Goal: Task Accomplishment & Management: Use online tool/utility

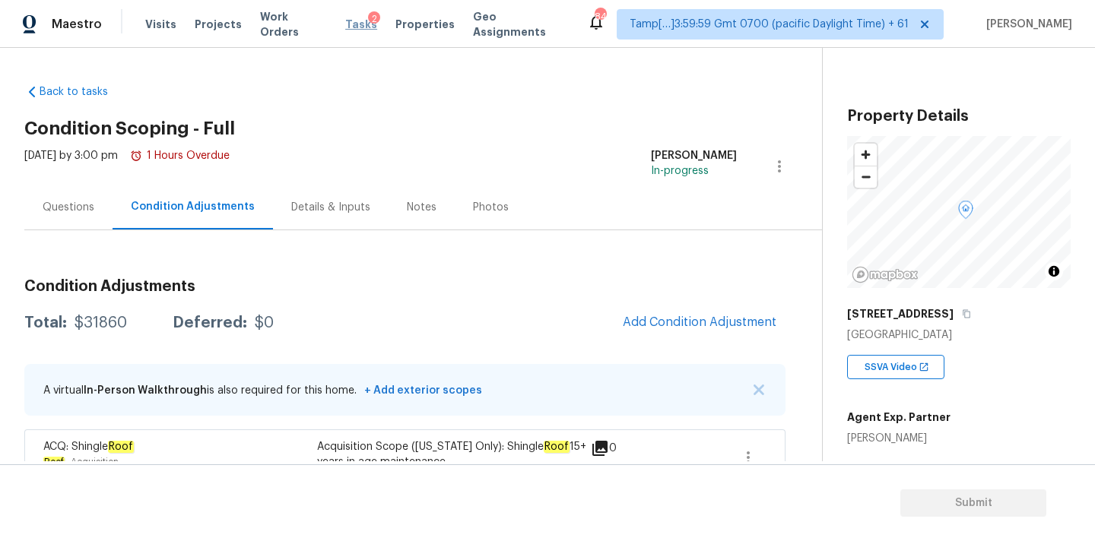
click at [350, 25] on span "Tasks" at bounding box center [361, 24] width 32 height 11
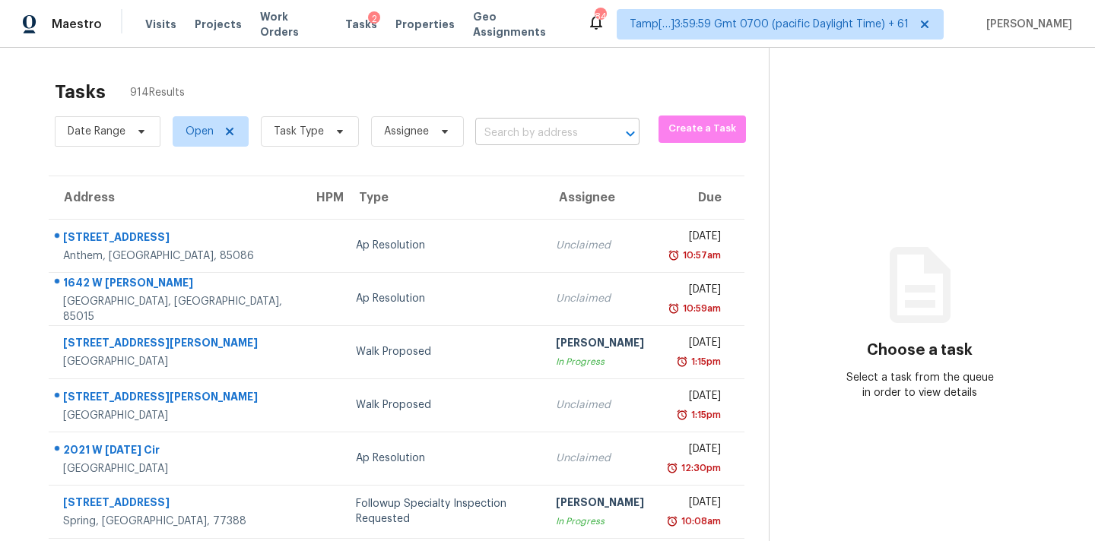
click at [527, 125] on input "text" at bounding box center [536, 134] width 122 height 24
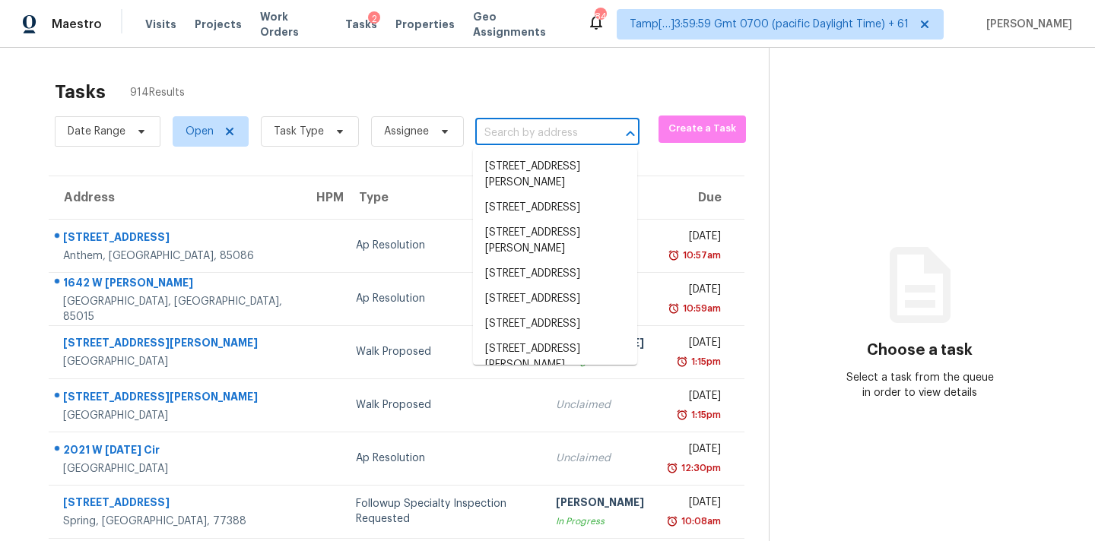
paste input "[STREET_ADDRESS]"
type input "[STREET_ADDRESS]"
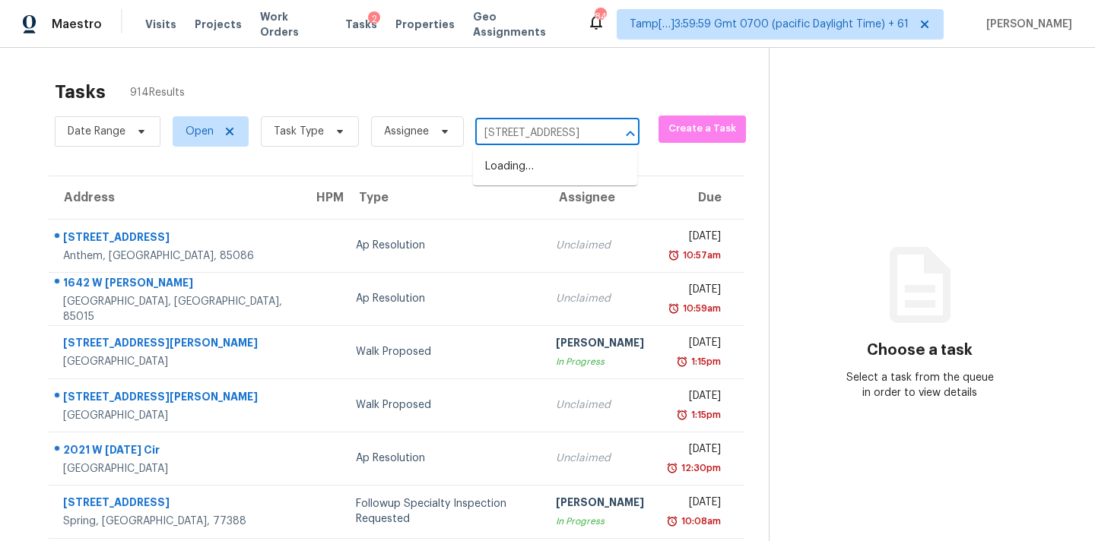
scroll to position [0, 117]
click at [523, 166] on li "[STREET_ADDRESS]" at bounding box center [555, 166] width 164 height 25
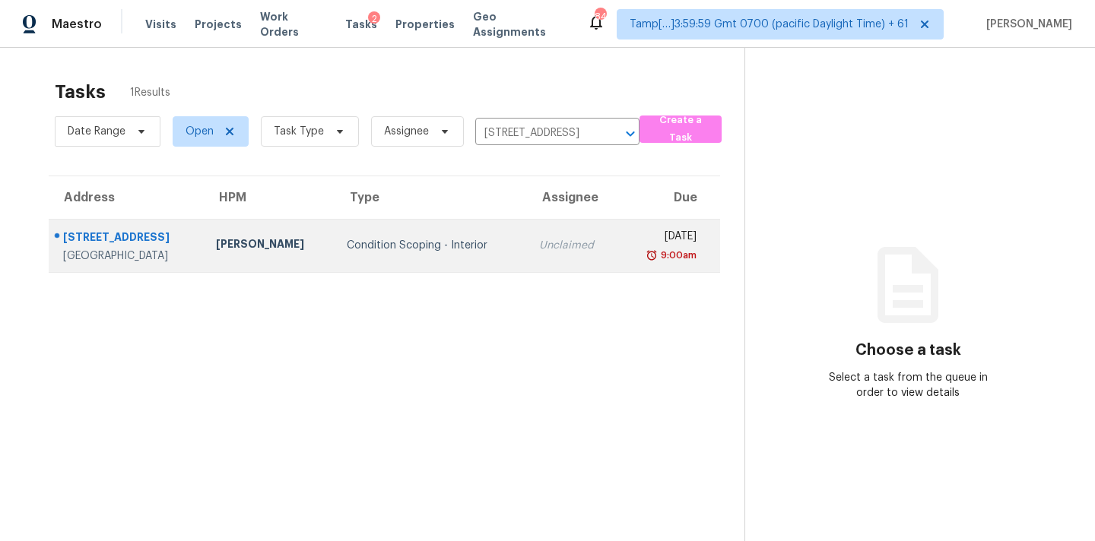
click at [539, 242] on div "Unclaimed" at bounding box center [573, 245] width 68 height 15
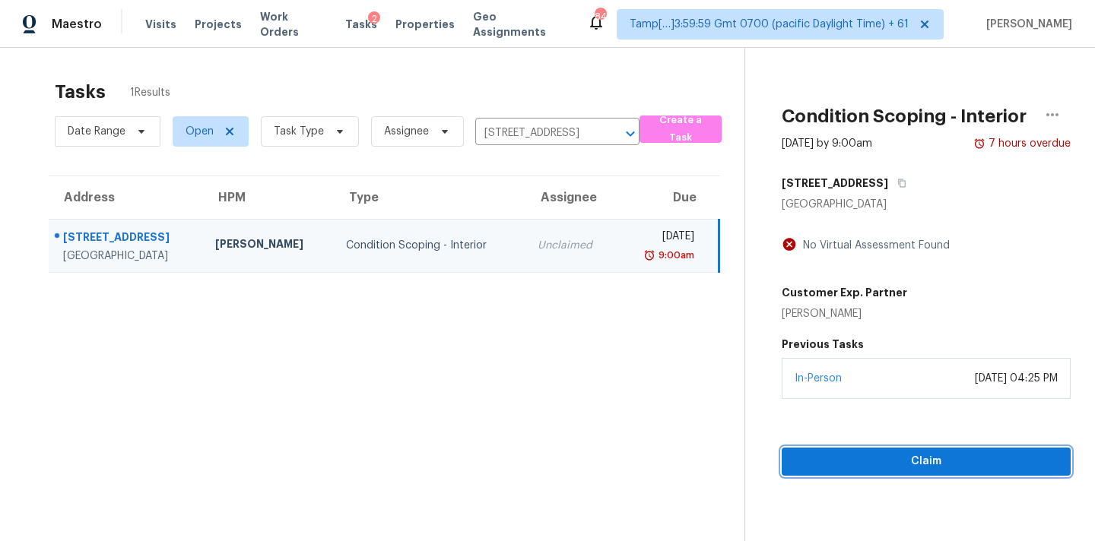
click at [900, 452] on span "Claim" at bounding box center [926, 461] width 265 height 19
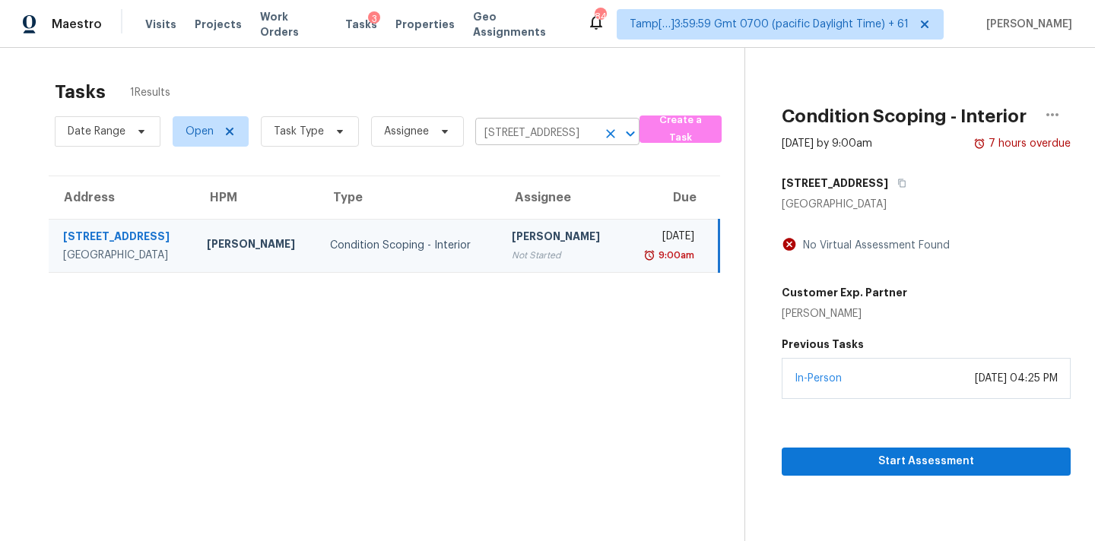
click at [501, 132] on input "[STREET_ADDRESS]" at bounding box center [536, 134] width 122 height 24
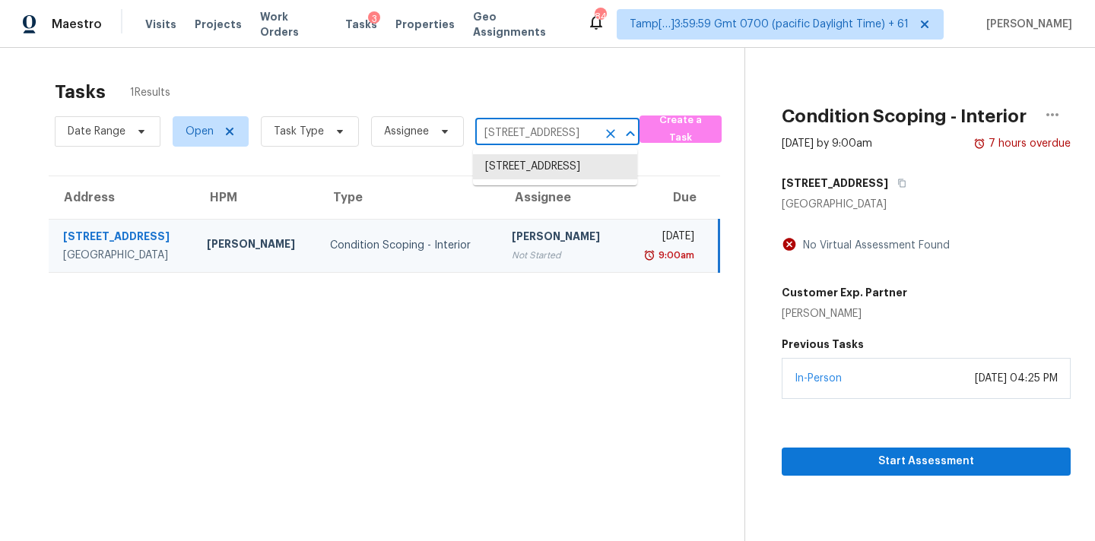
paste input "[STREET_ADDRESS]"
type input "[STREET_ADDRESS]"
click at [509, 170] on li "[STREET_ADDRESS]" at bounding box center [555, 166] width 164 height 25
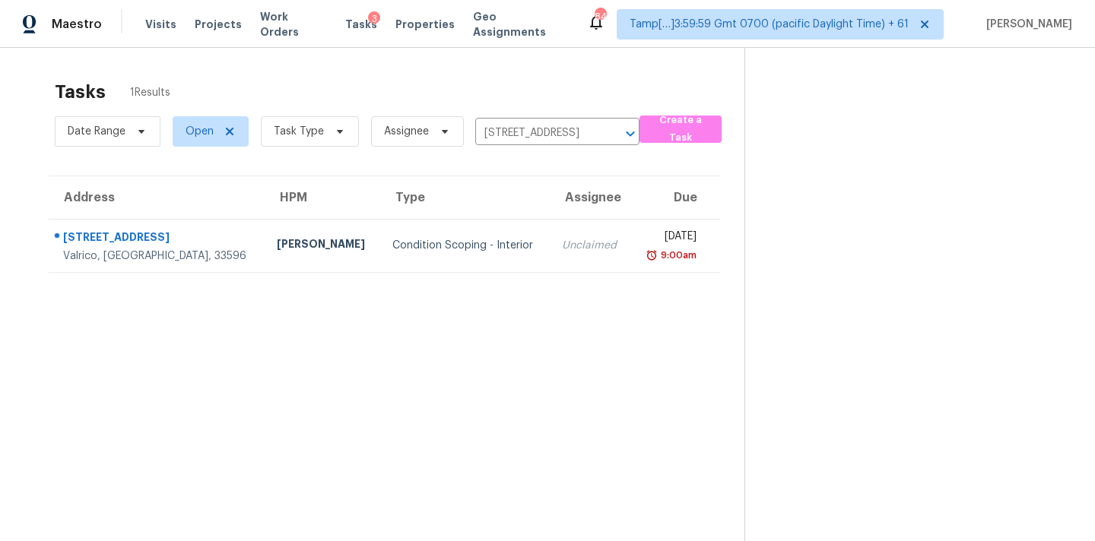
click at [562, 243] on div "Unclaimed" at bounding box center [590, 245] width 57 height 15
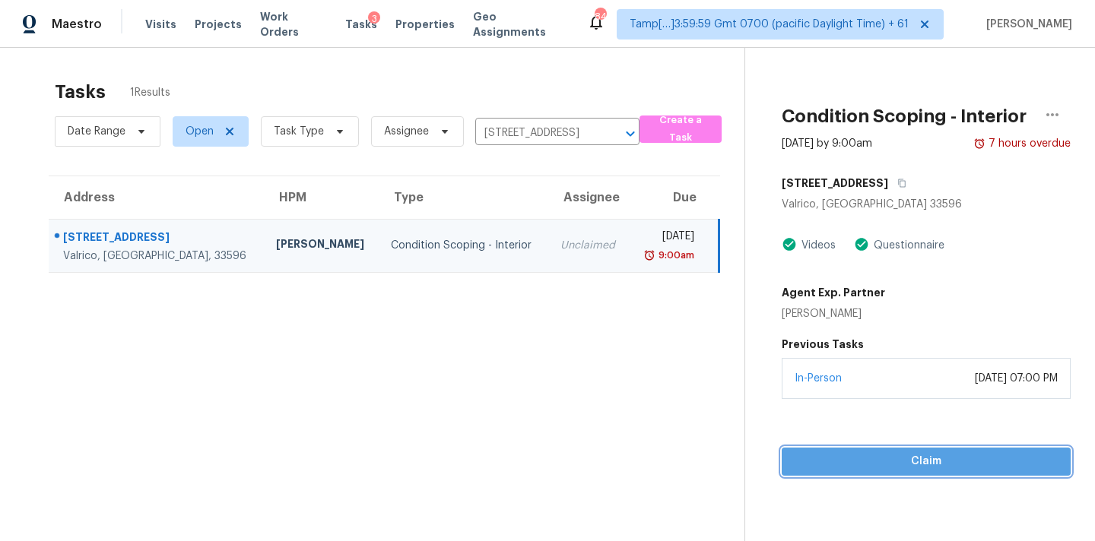
click at [866, 457] on span "Claim" at bounding box center [926, 461] width 265 height 19
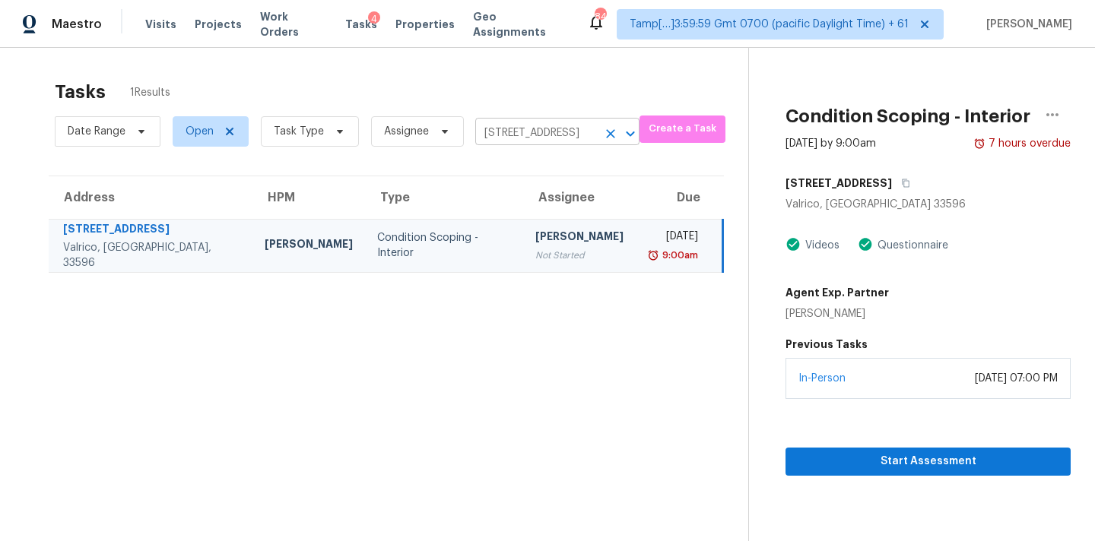
click at [491, 132] on input "[STREET_ADDRESS]" at bounding box center [536, 134] width 122 height 24
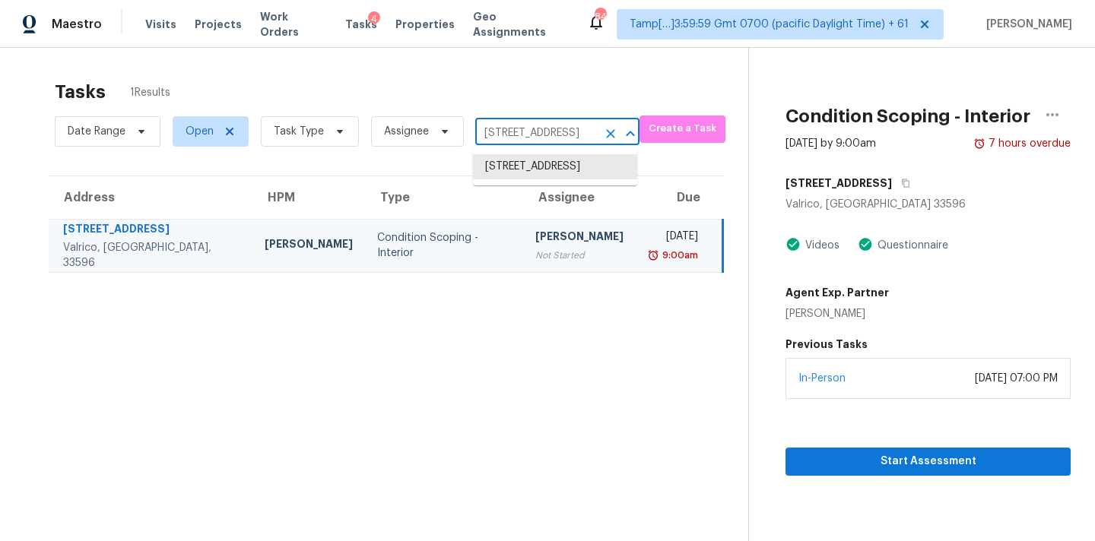
paste input "[STREET_ADDRESS]"
type input "[STREET_ADDRESS]"
click at [513, 170] on li "[STREET_ADDRESS]" at bounding box center [555, 166] width 164 height 25
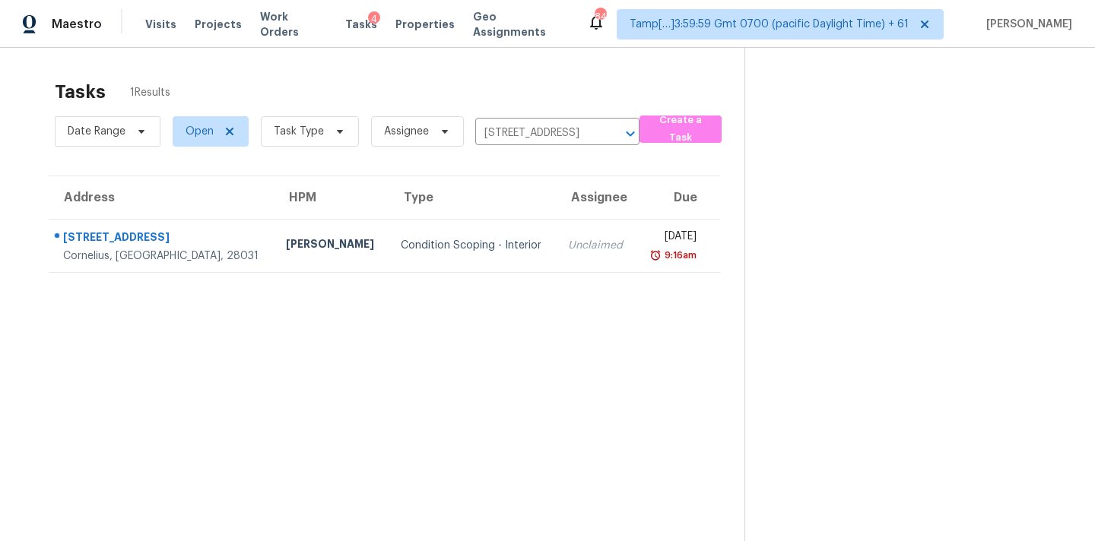
click at [556, 237] on td "Unclaimed" at bounding box center [596, 245] width 81 height 53
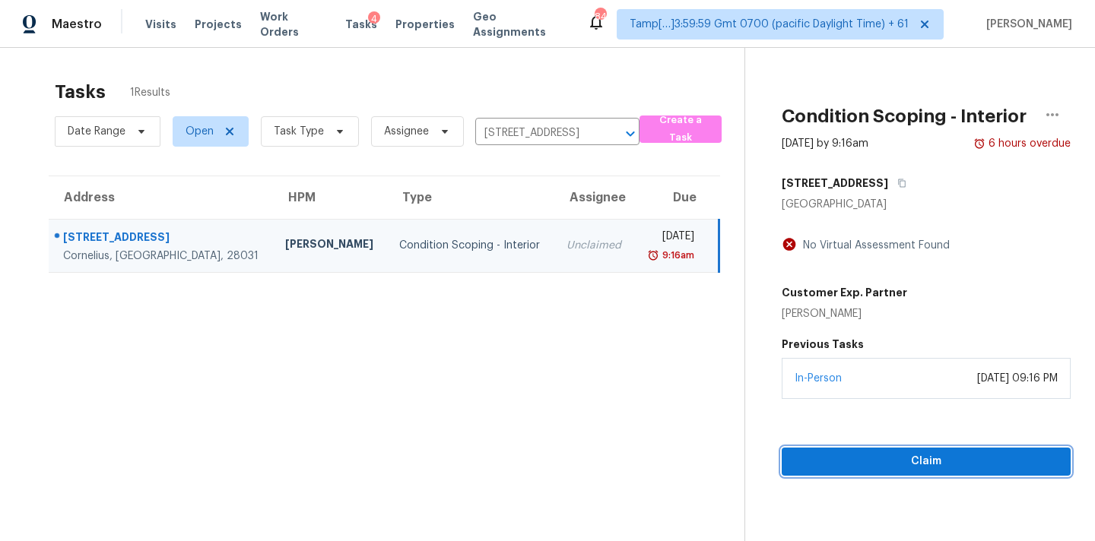
click at [870, 463] on span "Claim" at bounding box center [926, 461] width 265 height 19
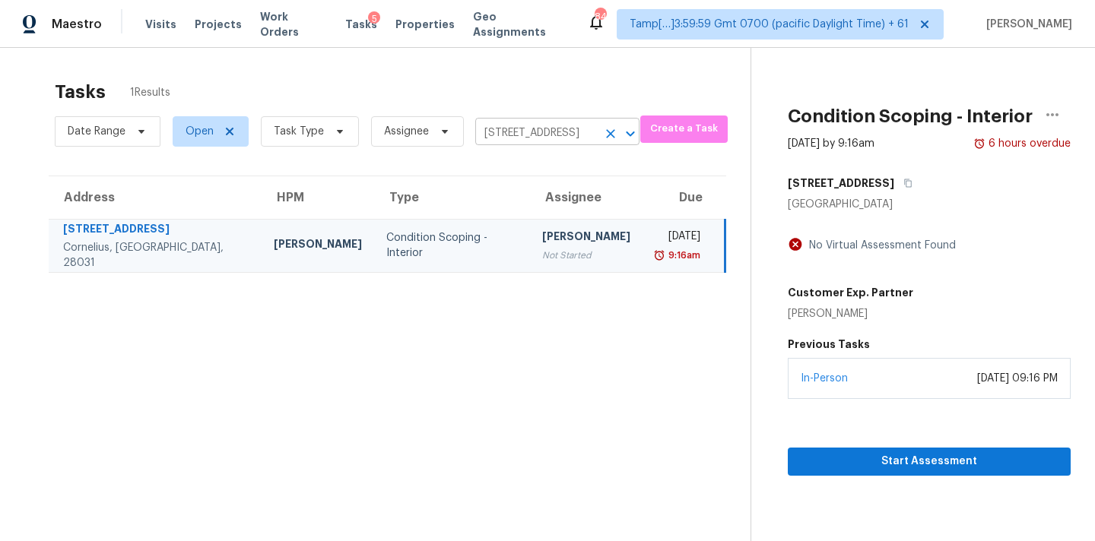
click at [505, 143] on input "[STREET_ADDRESS]" at bounding box center [536, 134] width 122 height 24
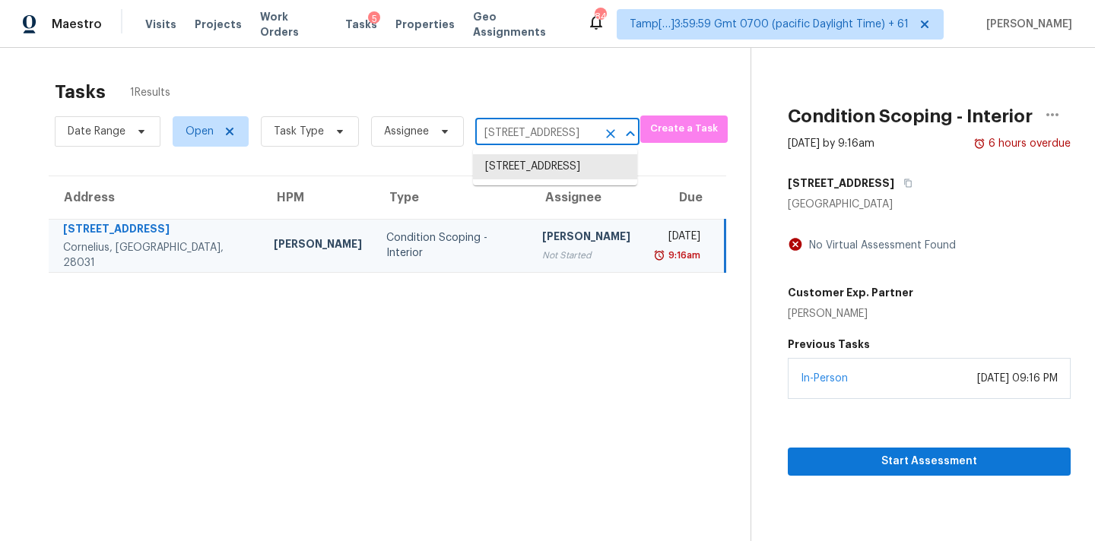
paste input "[STREET_ADDRESS]"
type input "[STREET_ADDRESS]"
click at [506, 170] on li "[STREET_ADDRESS]" at bounding box center [555, 166] width 164 height 25
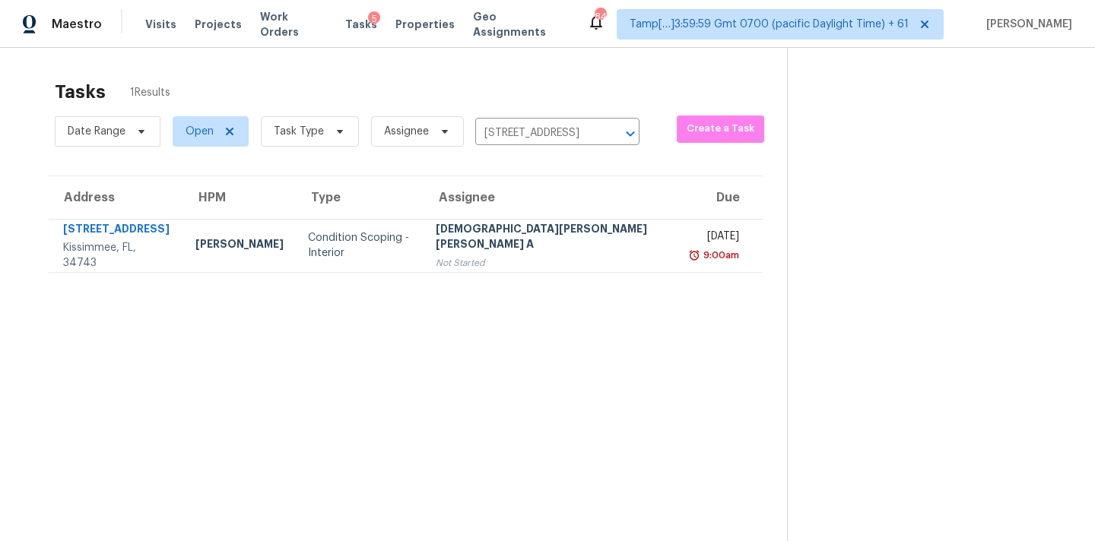
click at [508, 246] on div "[DEMOGRAPHIC_DATA][PERSON_NAME] [PERSON_NAME] A" at bounding box center [552, 238] width 233 height 34
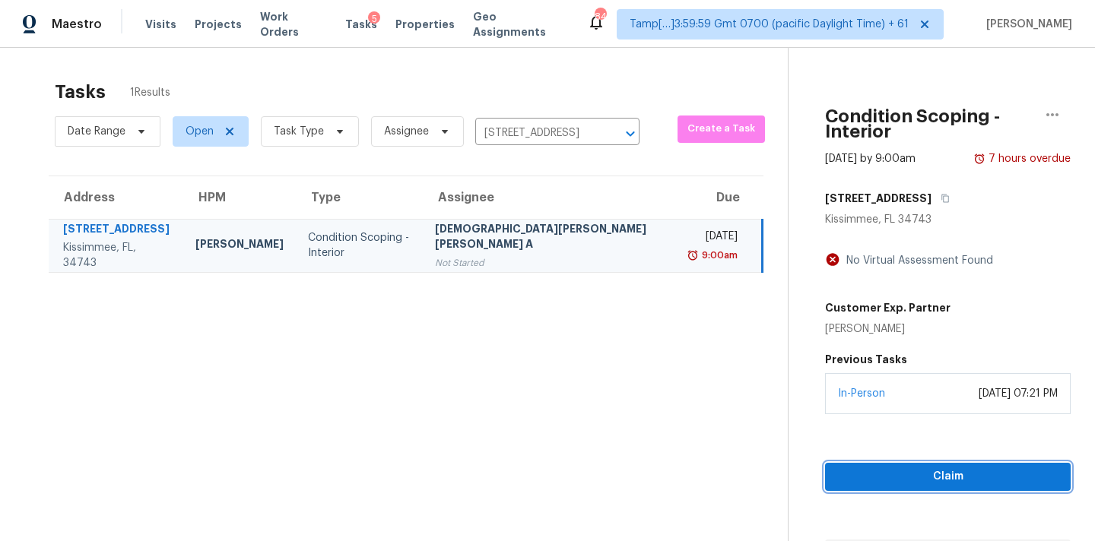
click at [871, 468] on span "Claim" at bounding box center [947, 477] width 221 height 19
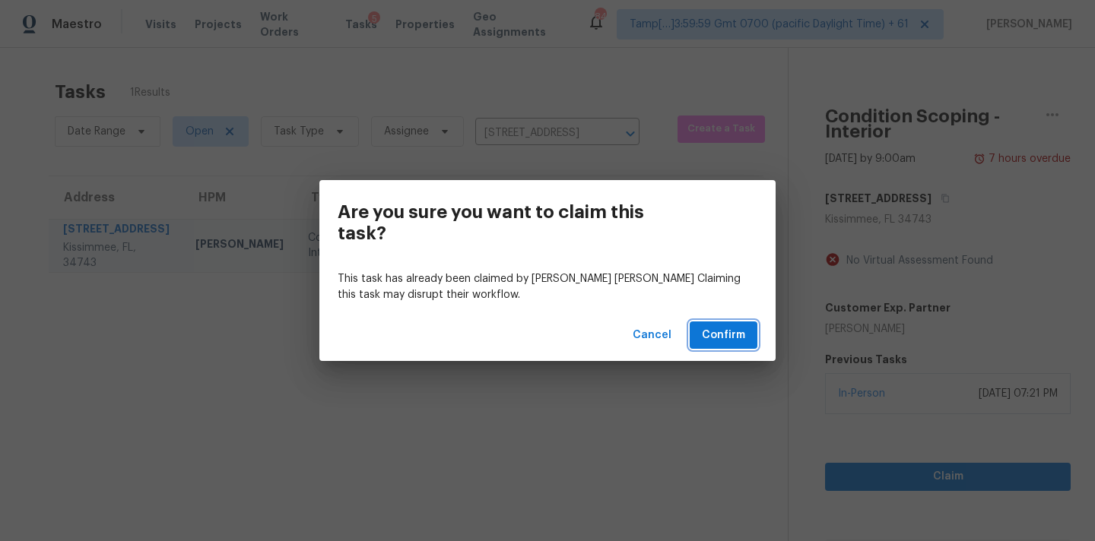
click at [708, 334] on span "Confirm" at bounding box center [723, 335] width 43 height 19
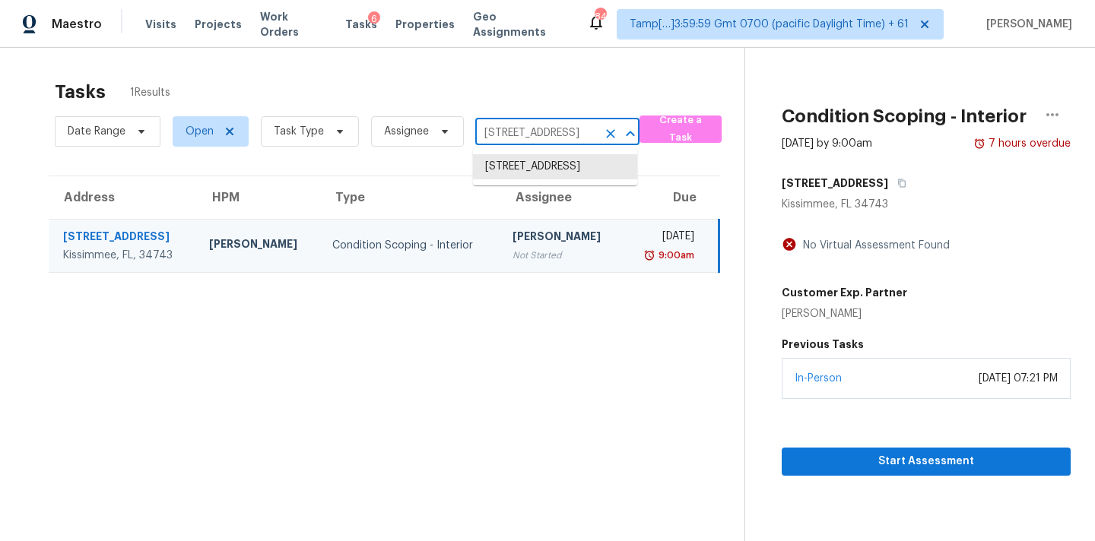
click at [554, 139] on input "[STREET_ADDRESS]" at bounding box center [536, 134] width 122 height 24
paste input "[STREET_ADDRESS]"
click at [534, 137] on input "[STREET_ADDRESS]" at bounding box center [536, 134] width 122 height 24
paste input "[STREET_ADDRESS]"
type input "1440 Vegas Valley D"
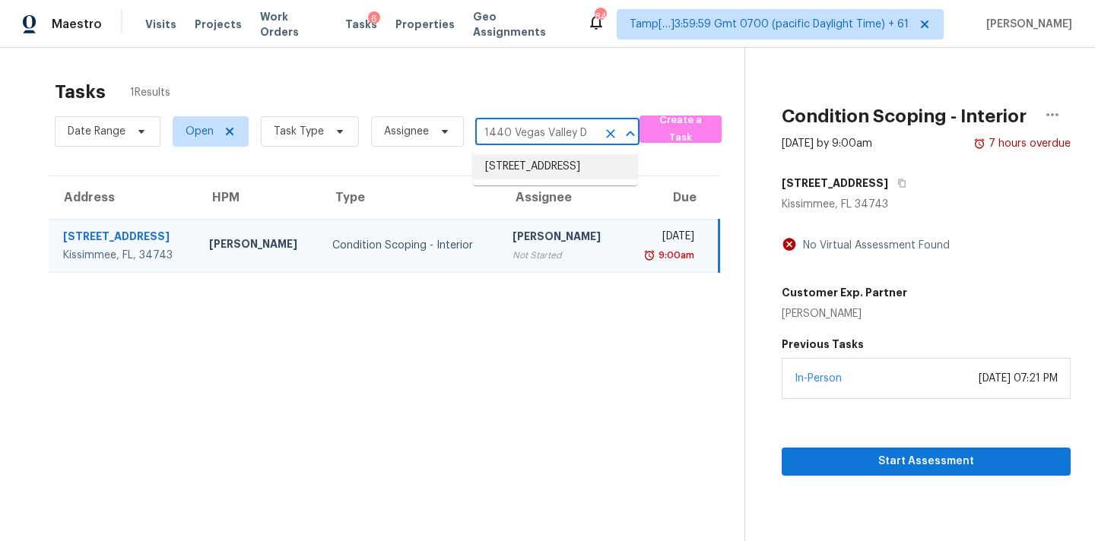
click at [525, 169] on li "[STREET_ADDRESS]" at bounding box center [555, 166] width 164 height 25
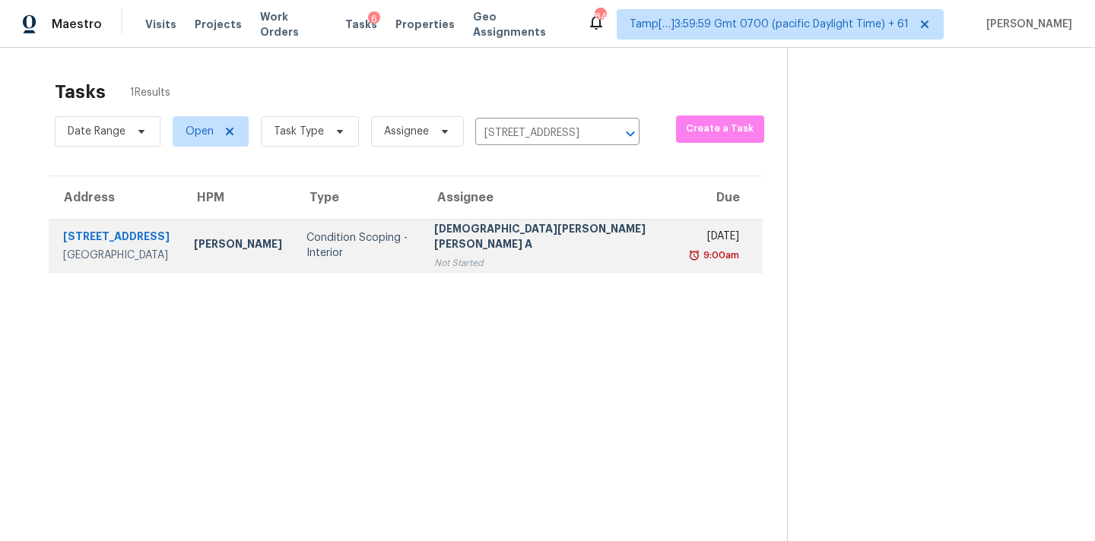
click at [546, 258] on div "Not Started" at bounding box center [551, 262] width 234 height 15
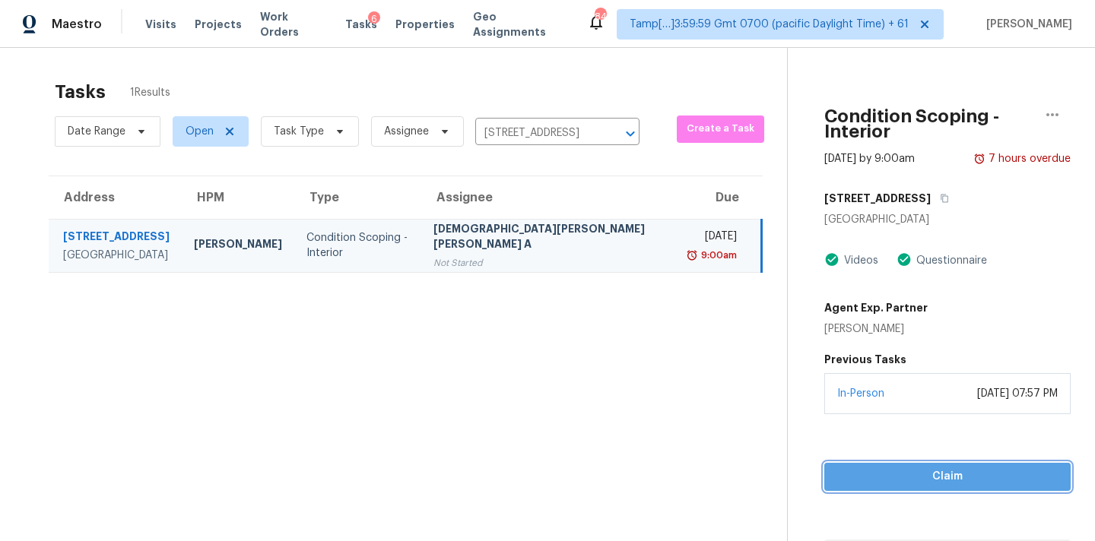
click at [902, 468] on span "Claim" at bounding box center [947, 477] width 222 height 19
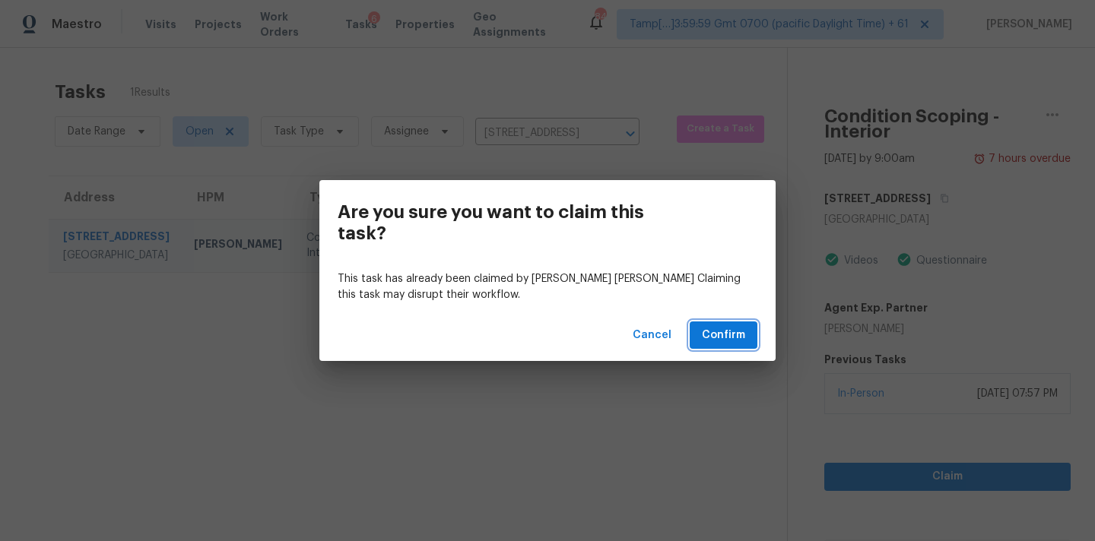
click at [720, 337] on span "Confirm" at bounding box center [723, 335] width 43 height 19
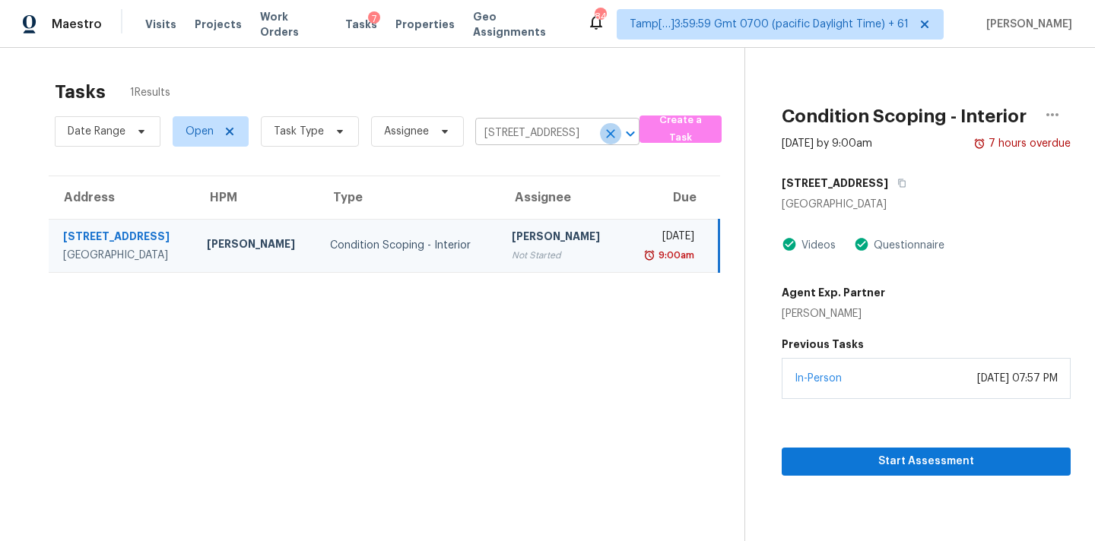
click at [605, 128] on icon "Clear" at bounding box center [610, 133] width 15 height 15
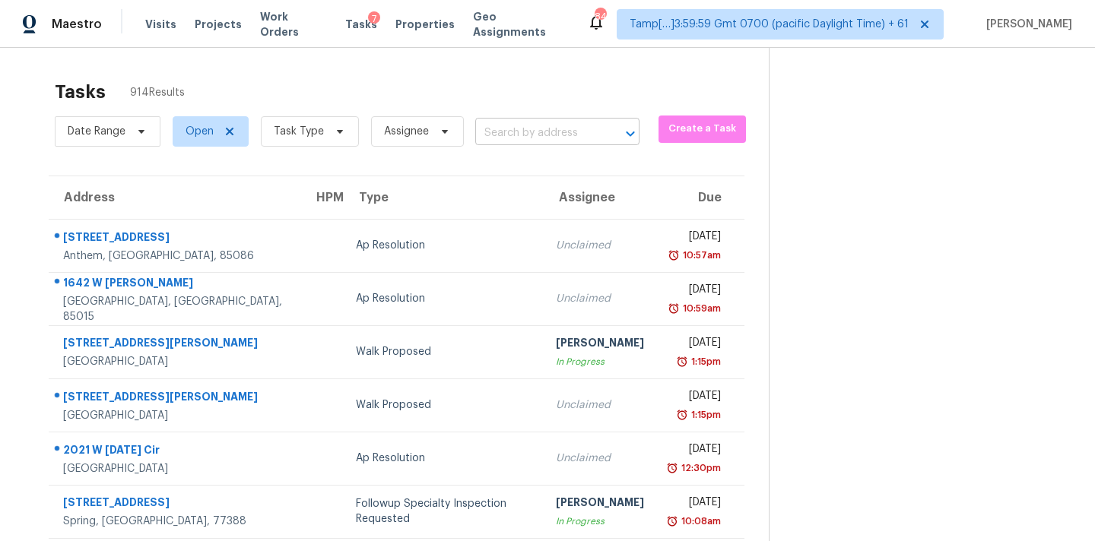
click at [515, 133] on input "text" at bounding box center [536, 134] width 122 height 24
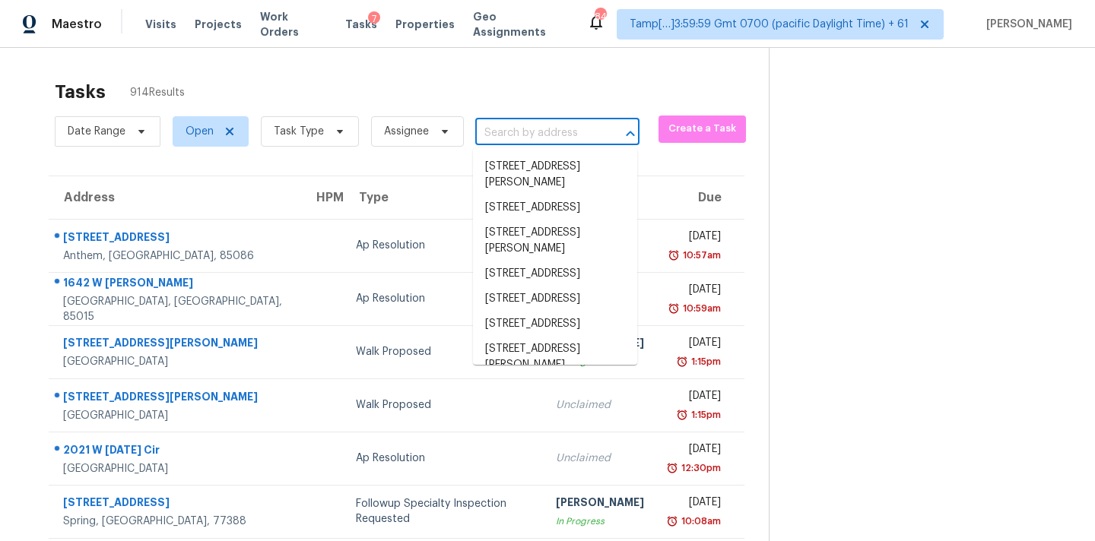
paste input "[STREET_ADDRESS]"
type input "[STREET_ADDRESS]"
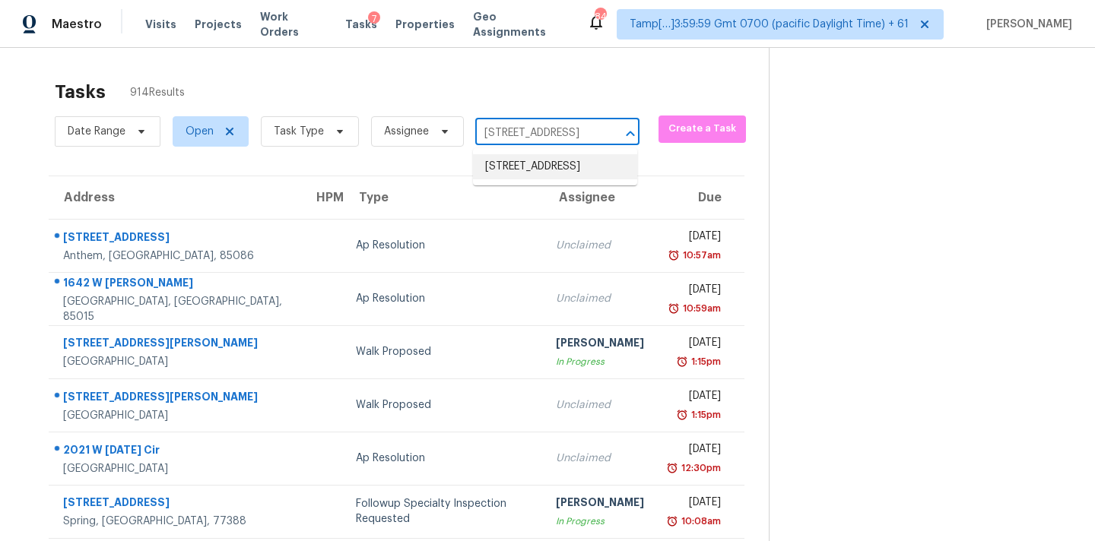
click at [528, 174] on li "[STREET_ADDRESS]" at bounding box center [555, 166] width 164 height 25
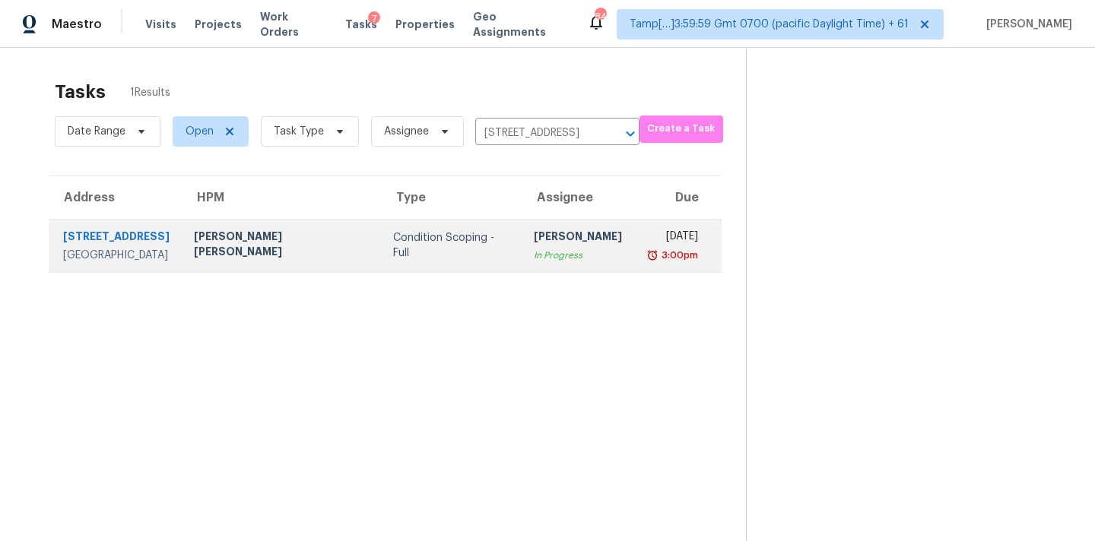
click at [534, 232] on div "[PERSON_NAME]" at bounding box center [578, 238] width 88 height 19
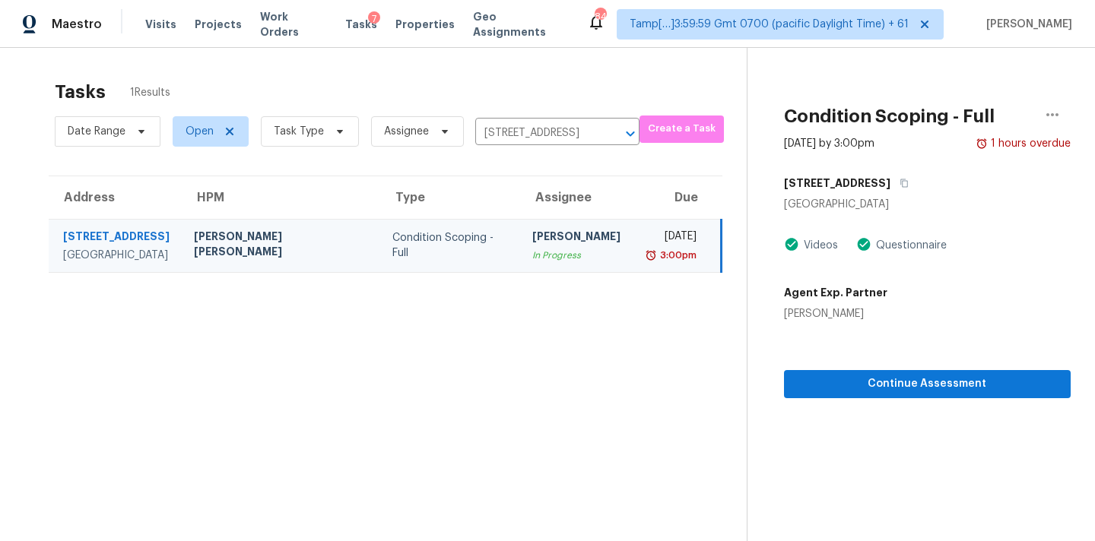
click at [920, 369] on div "Continue Assessment" at bounding box center [927, 360] width 287 height 77
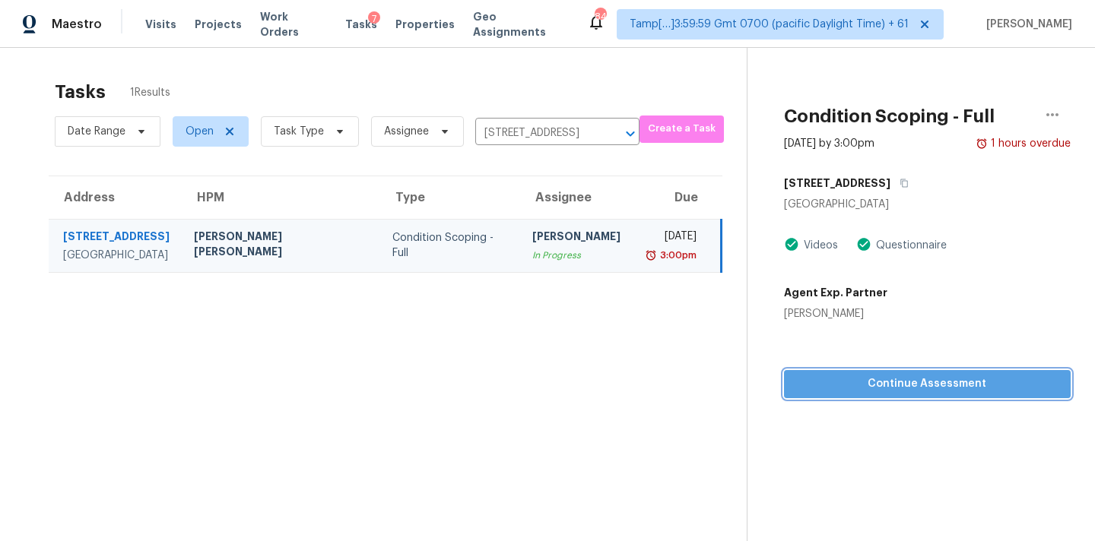
click at [921, 385] on span "Continue Assessment" at bounding box center [927, 384] width 262 height 19
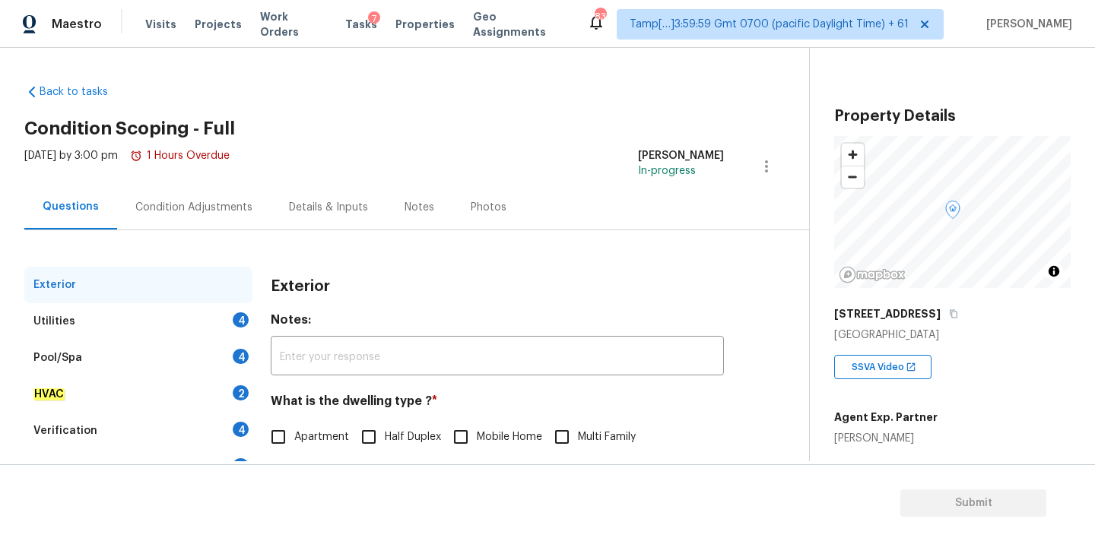
scroll to position [1, 0]
click at [239, 220] on div "Condition Adjustments" at bounding box center [194, 206] width 154 height 45
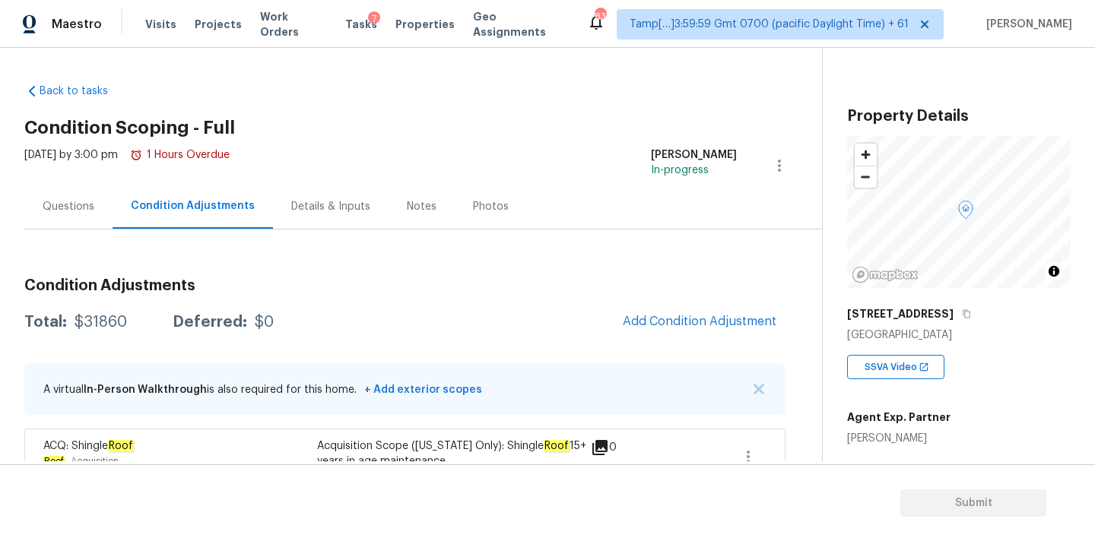
scroll to position [94, 0]
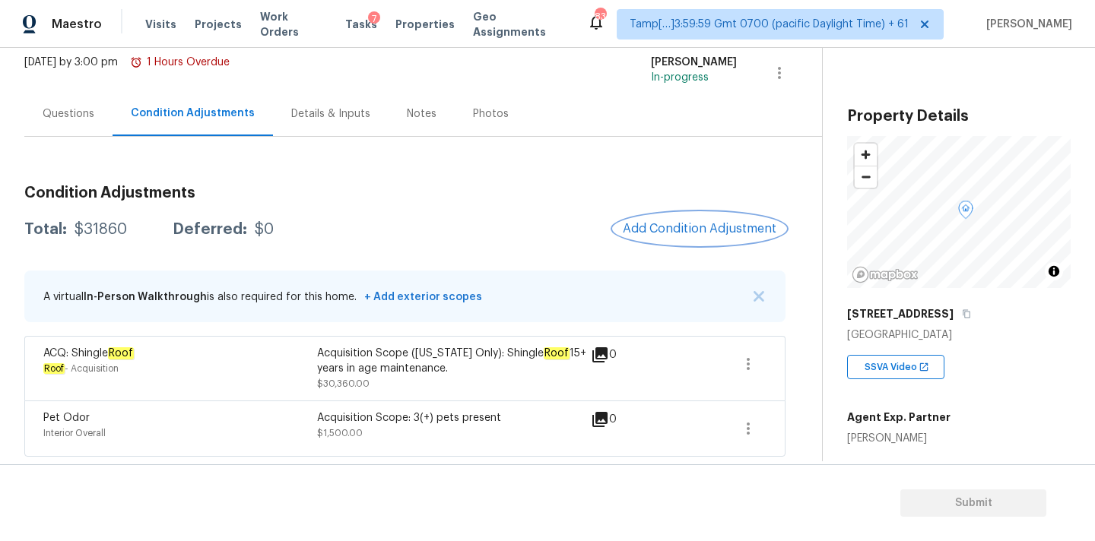
click at [662, 232] on span "Add Condition Adjustment" at bounding box center [700, 229] width 154 height 14
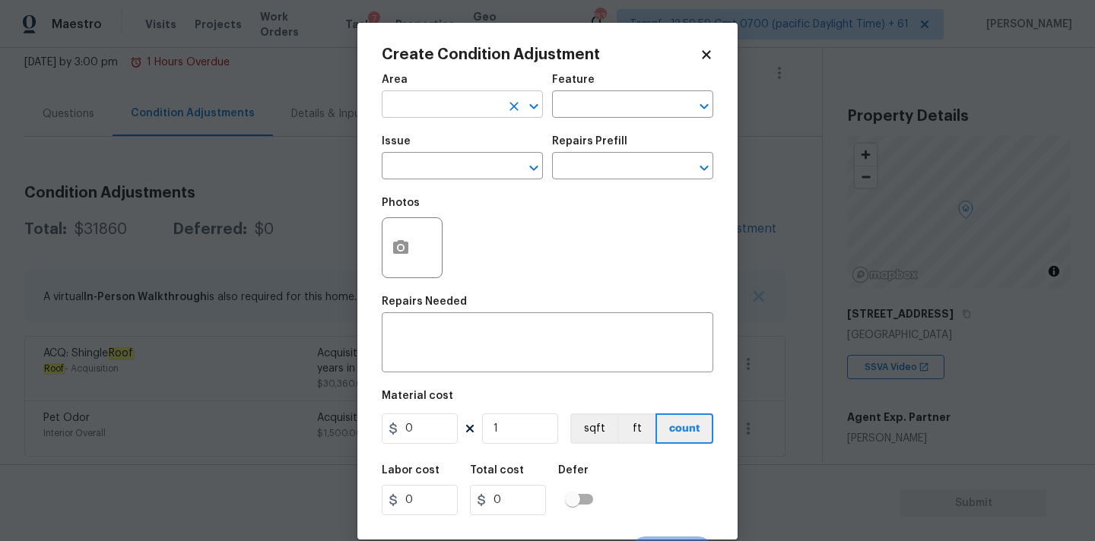
click at [424, 109] on input "text" at bounding box center [441, 106] width 119 height 24
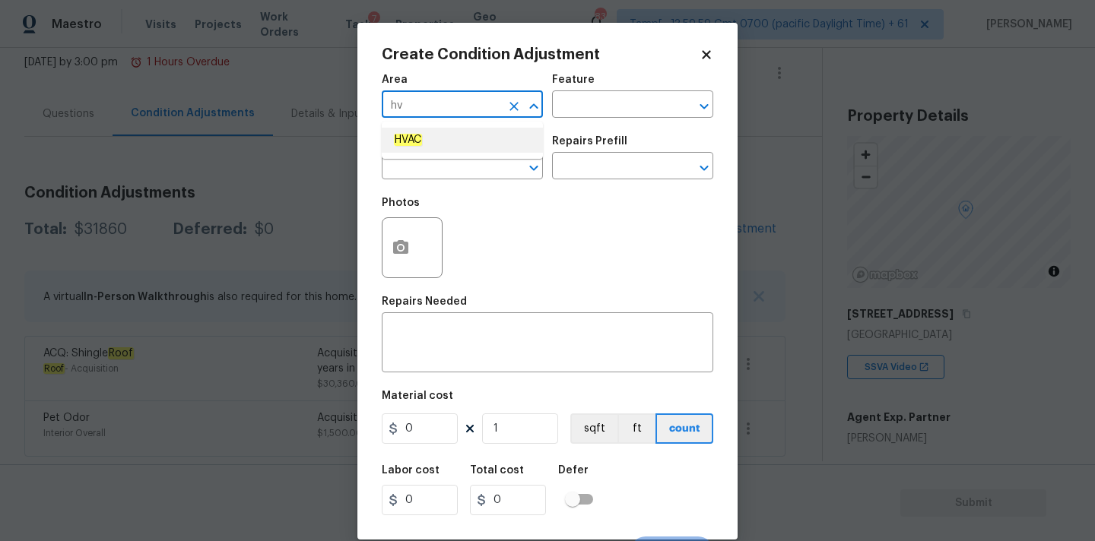
click at [411, 141] on em "HVAC" at bounding box center [408, 140] width 28 height 12
type input "HVAC"
click at [411, 171] on input "text" at bounding box center [441, 168] width 119 height 24
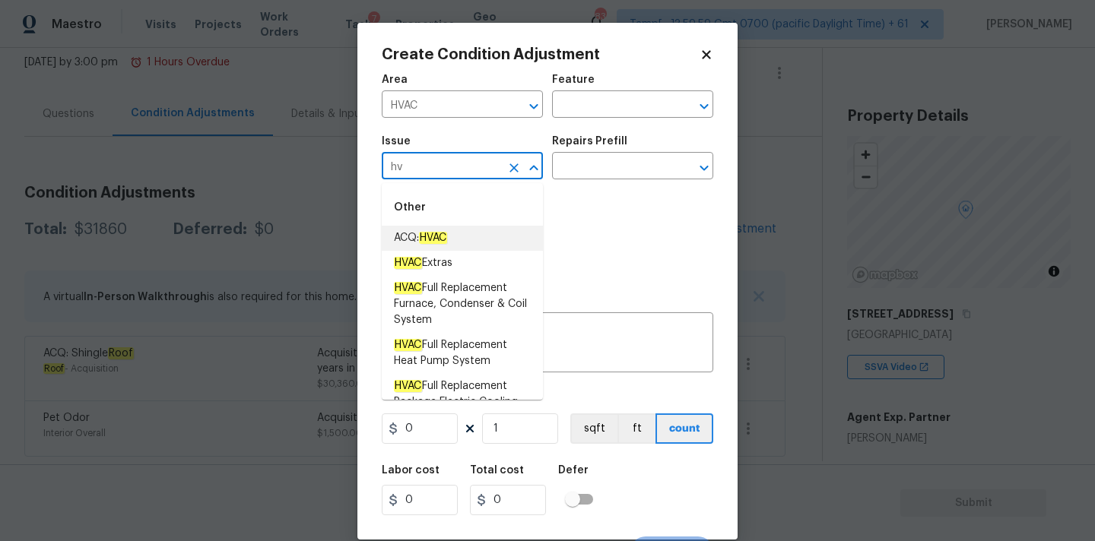
click at [414, 230] on span "ACQ: HVAC" at bounding box center [420, 238] width 53 height 16
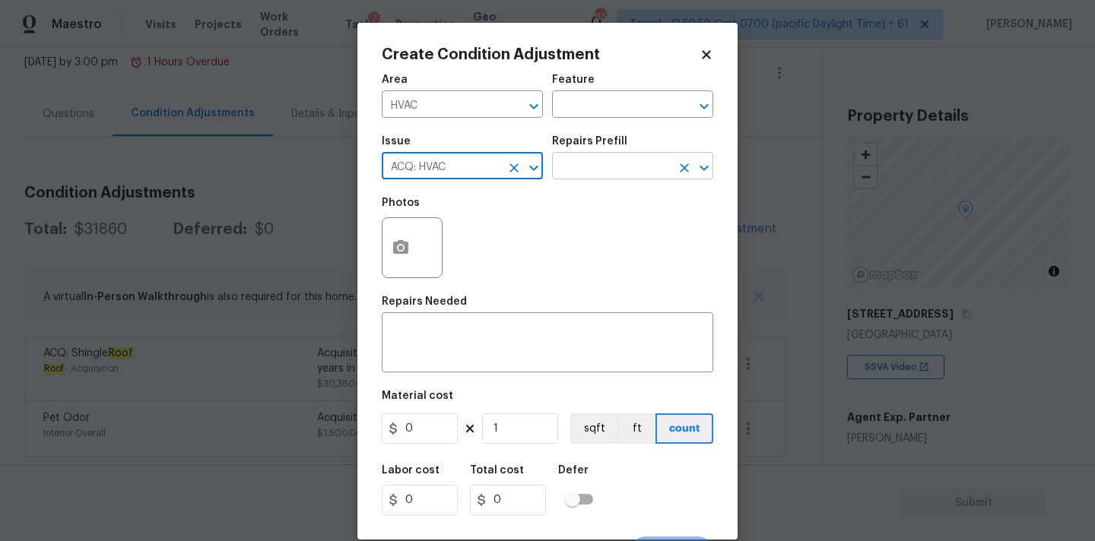
type input "ACQ: HVAC"
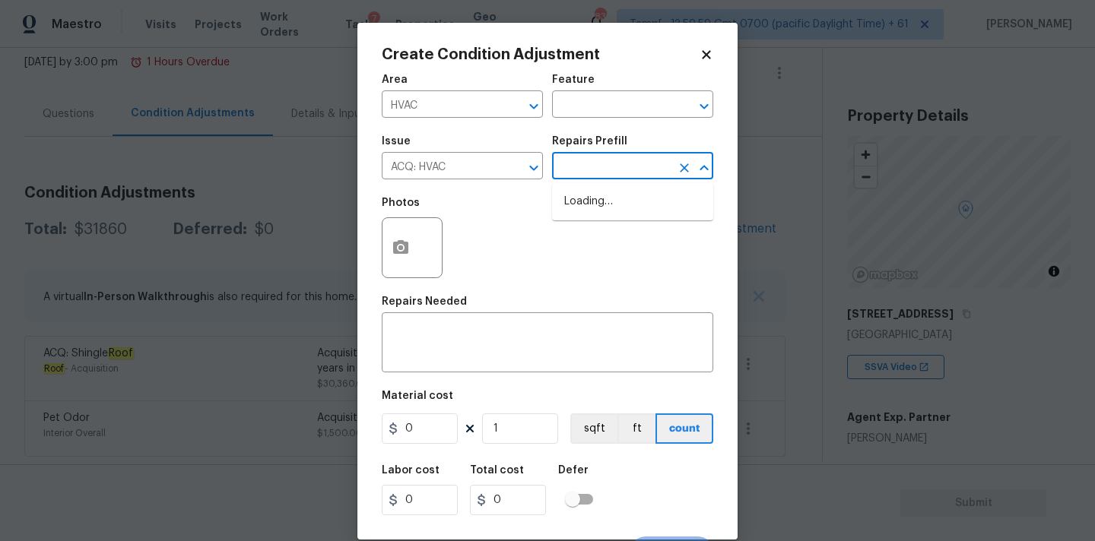
click at [576, 173] on input "text" at bounding box center [611, 168] width 119 height 24
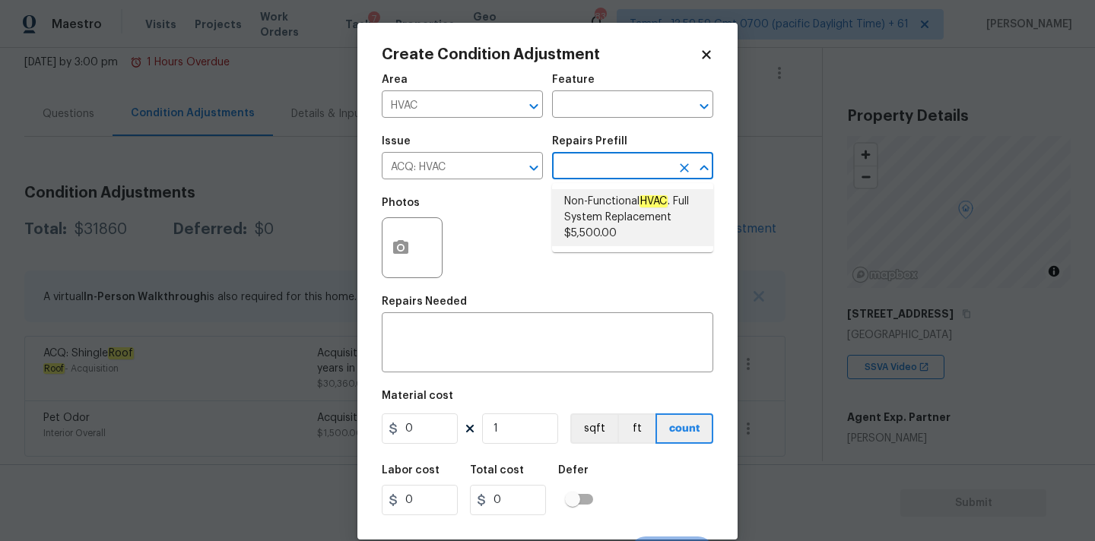
click at [583, 216] on span "Non-Functional HVAC . Full System Replacement $5,500.00" at bounding box center [632, 218] width 137 height 48
type input "Acquisition"
type textarea "Acquisition Scope: Full System Replacement"
type input "5500"
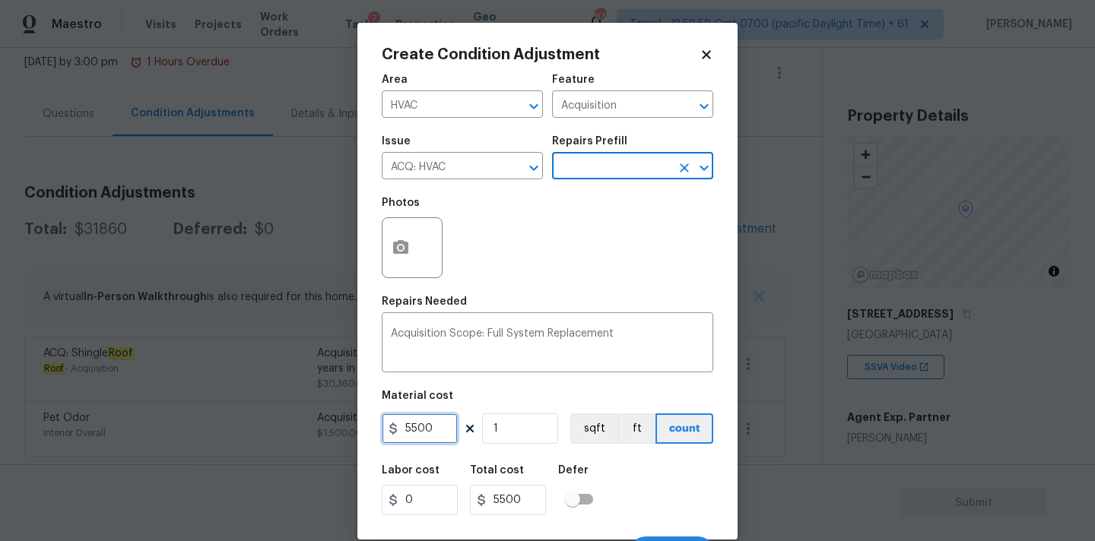
click at [417, 430] on input "5500" at bounding box center [420, 429] width 76 height 30
type input "6500"
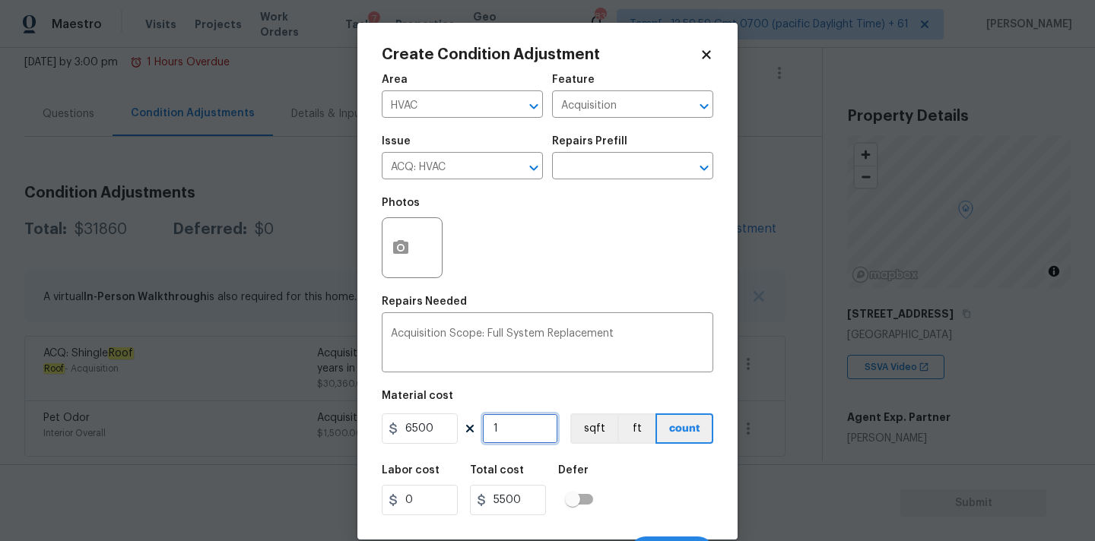
type input "6500"
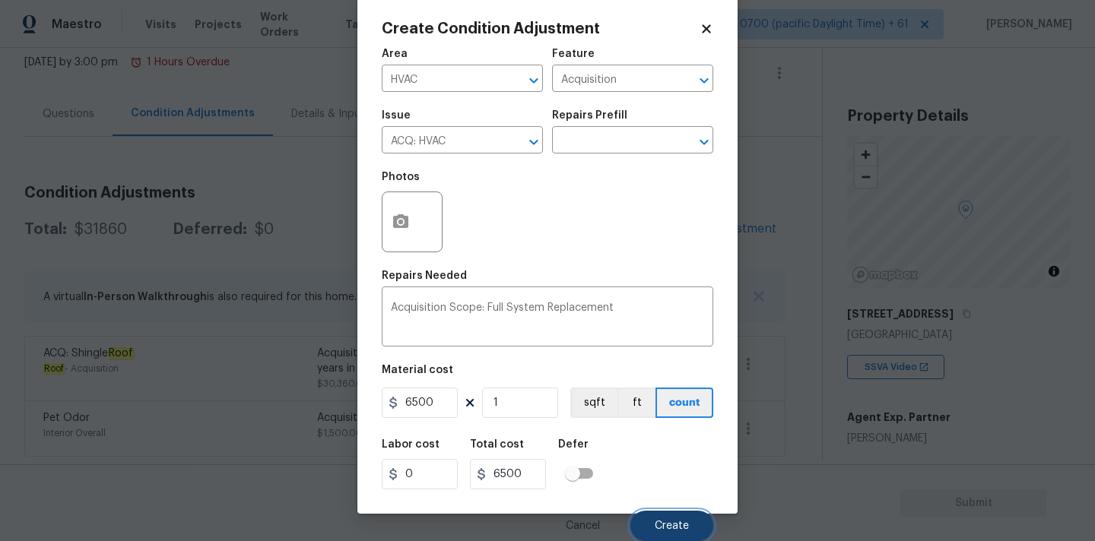
click at [652, 519] on button "Create" at bounding box center [671, 526] width 83 height 30
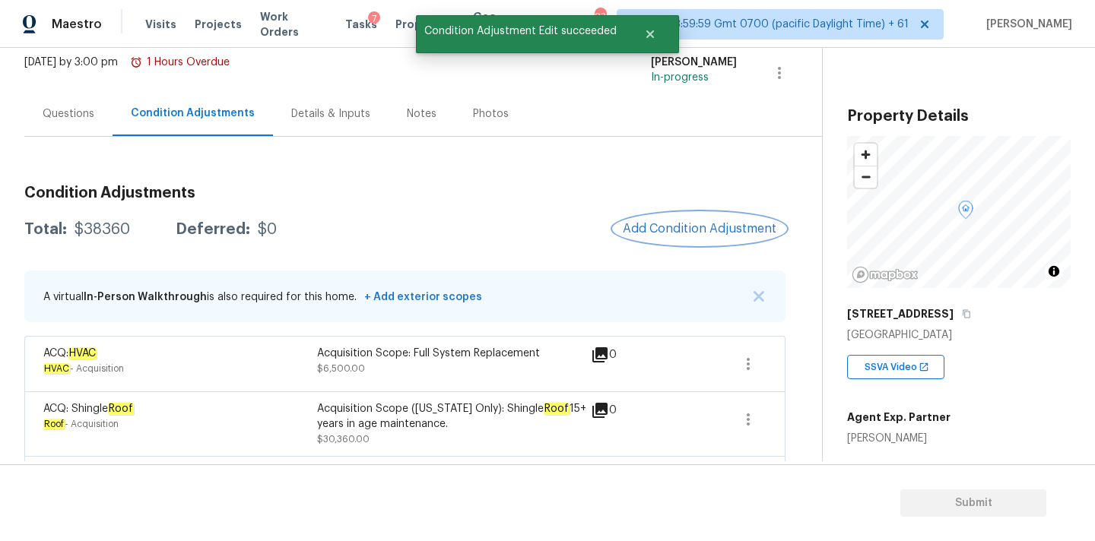
scroll to position [149, 0]
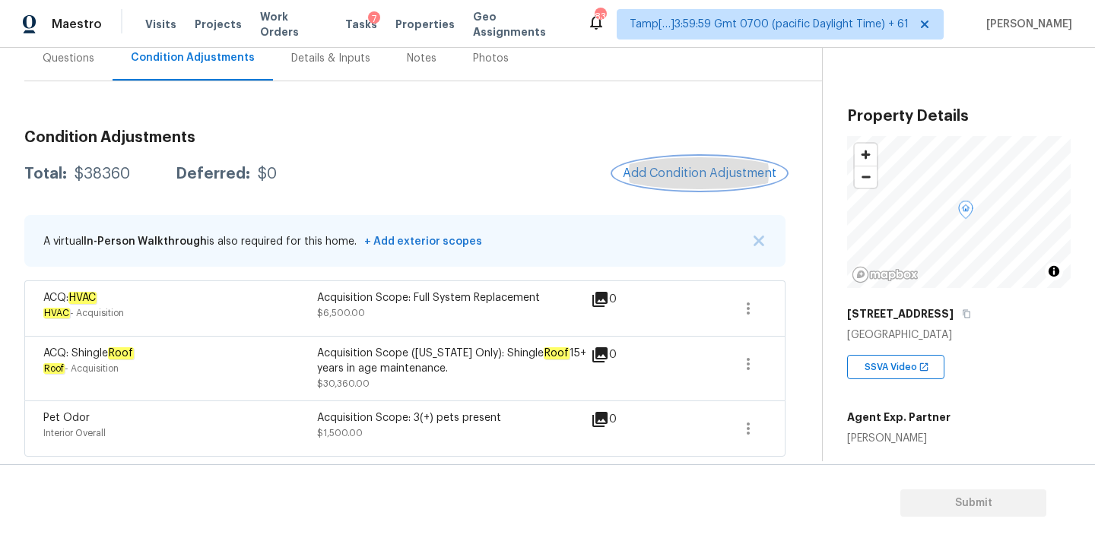
click at [673, 176] on span "Add Condition Adjustment" at bounding box center [700, 173] width 154 height 14
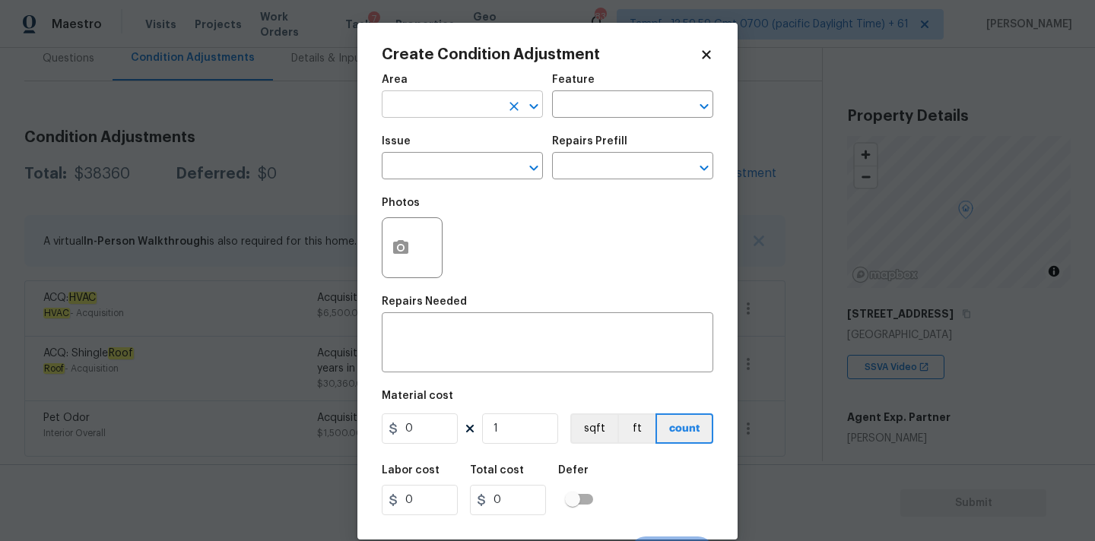
click at [442, 97] on input "text" at bounding box center [441, 106] width 119 height 24
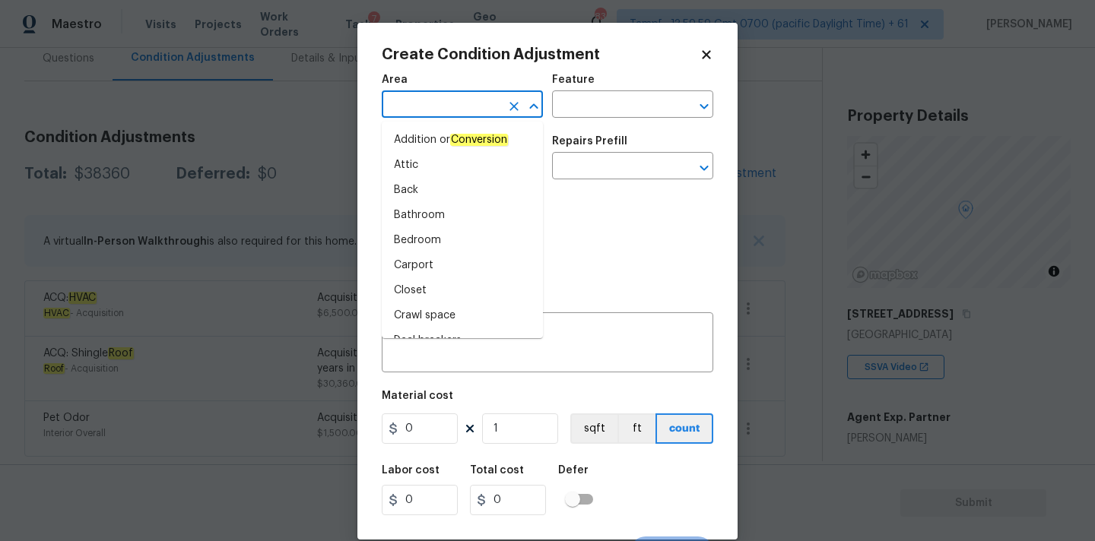
click at [709, 52] on icon at bounding box center [706, 54] width 8 height 8
